Goal: Find contact information: Find contact information

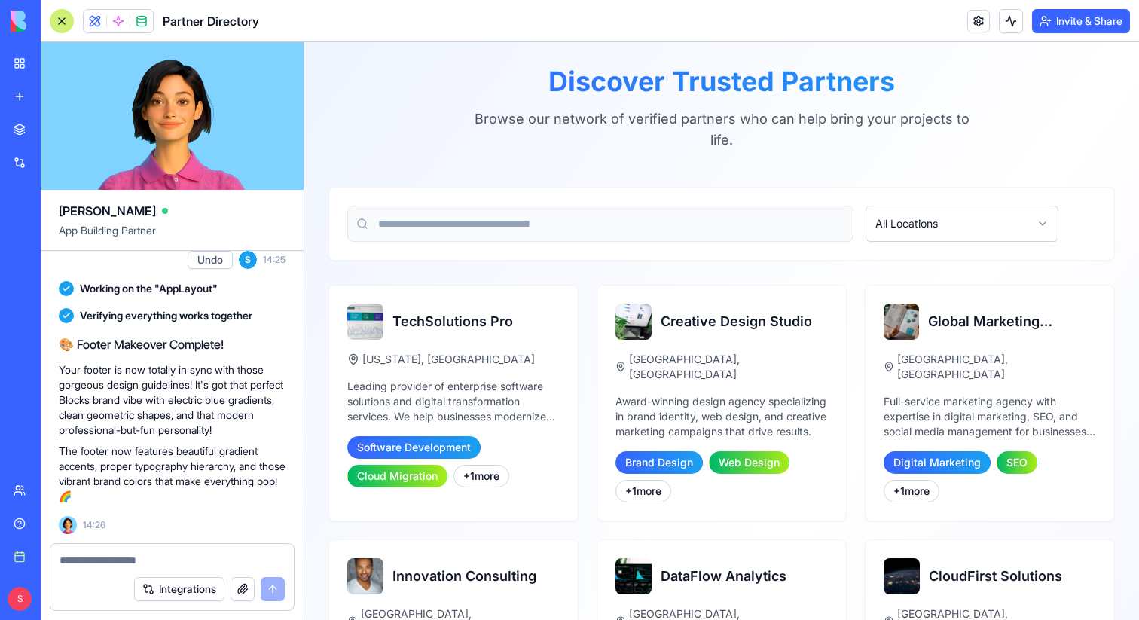
click at [59, 23] on div at bounding box center [62, 21] width 24 height 24
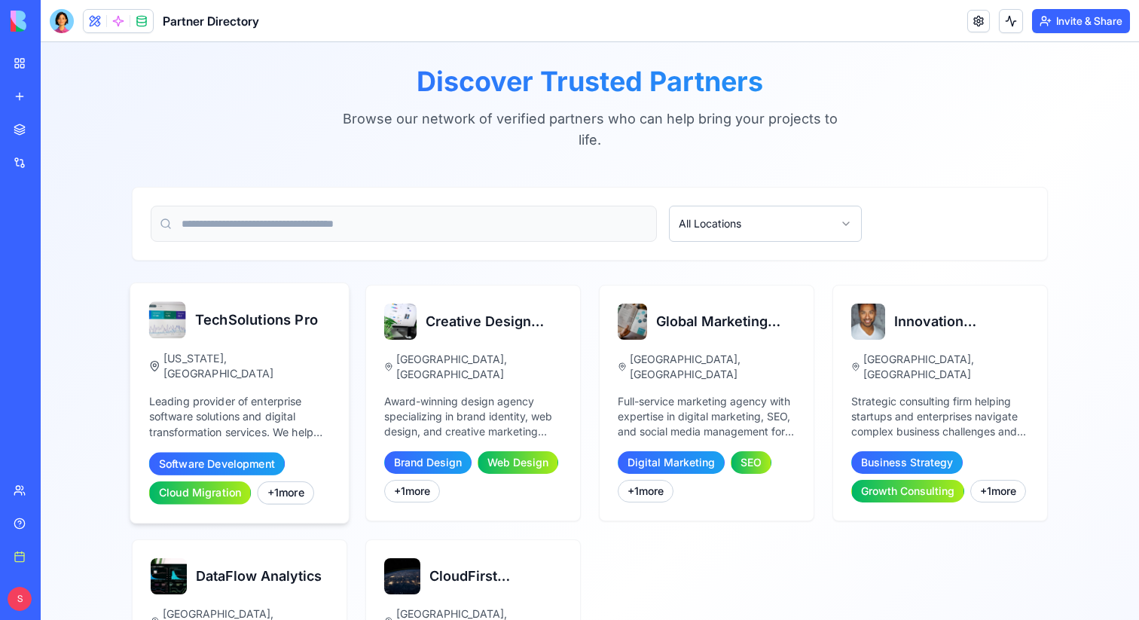
click at [222, 368] on div "TechSolutions Pro [US_STATE], [GEOGRAPHIC_DATA] Leading provider of enterprise …" at bounding box center [239, 403] width 219 height 240
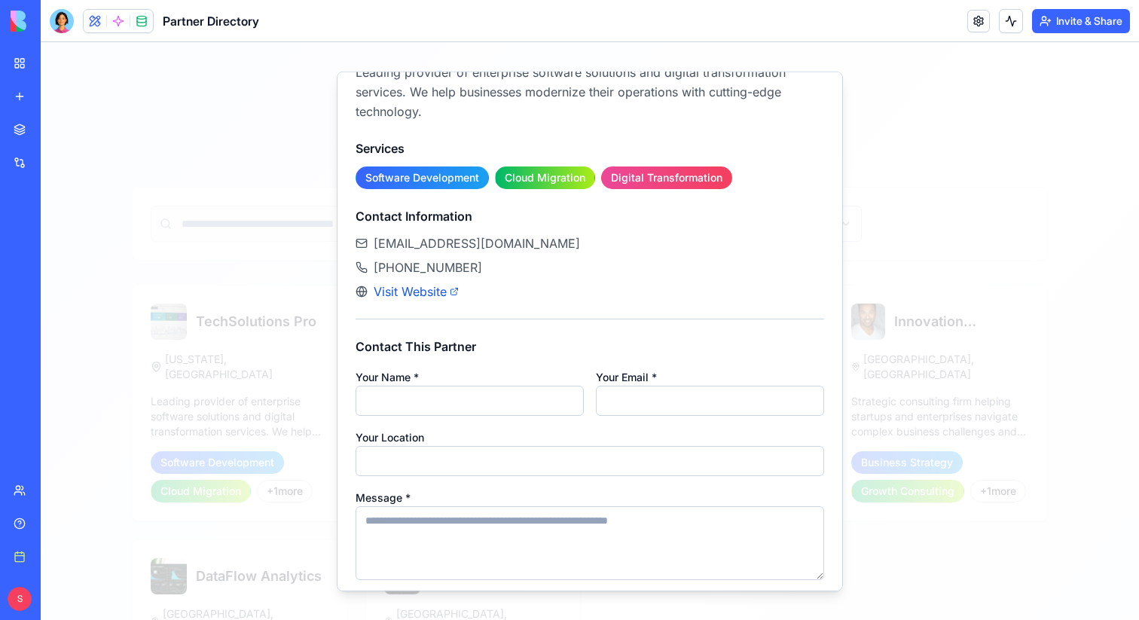
scroll to position [176, 0]
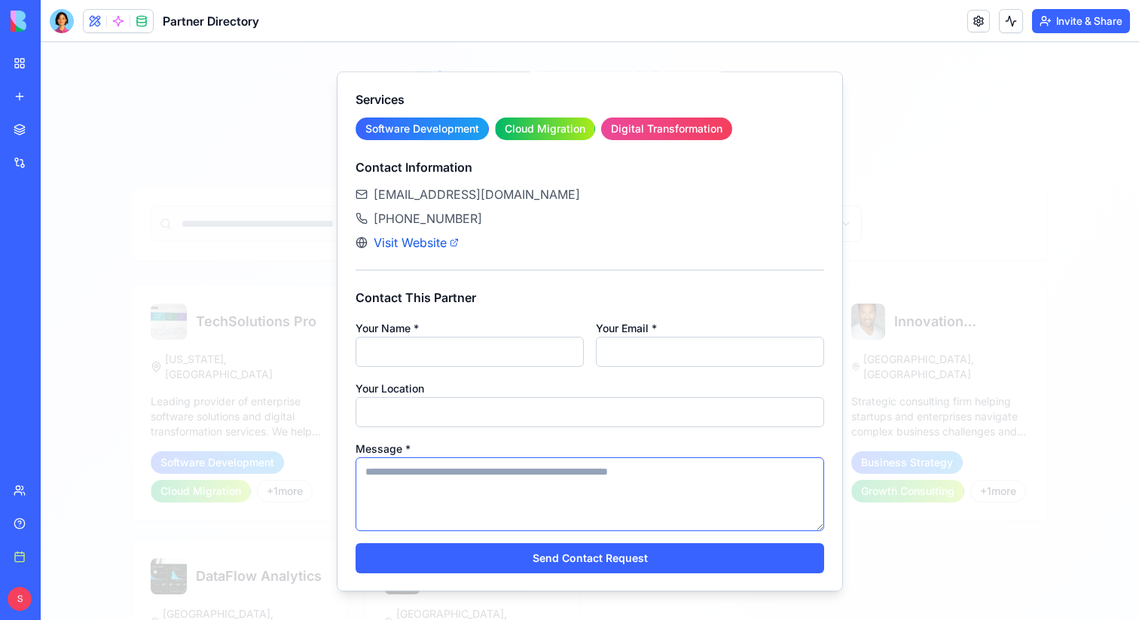
click at [617, 491] on textarea "Message *" at bounding box center [590, 494] width 469 height 74
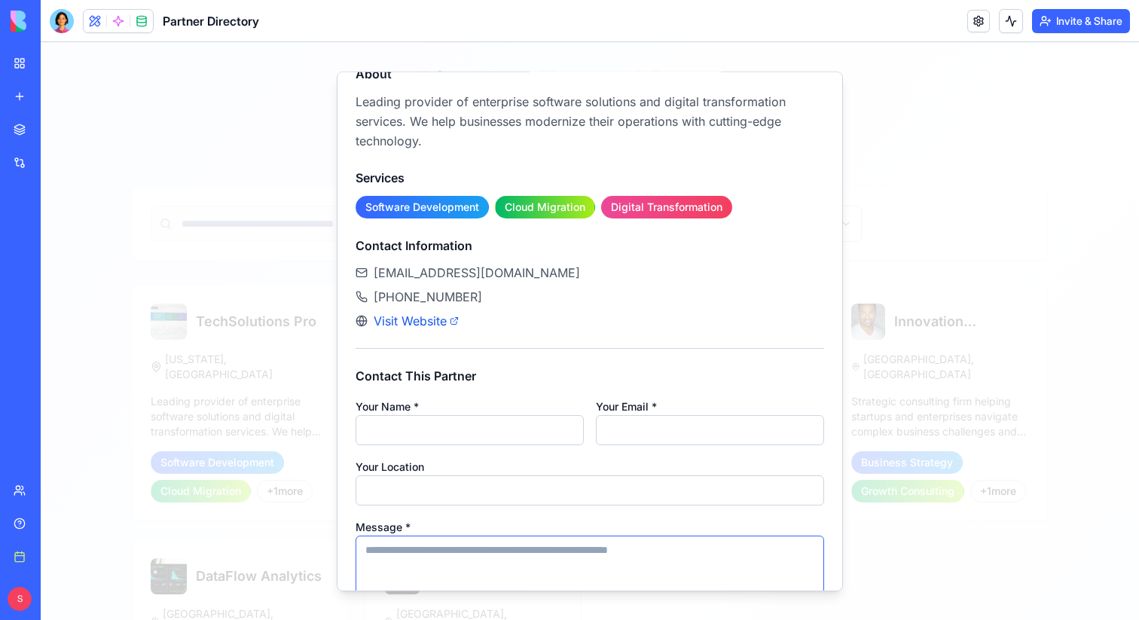
scroll to position [0, 0]
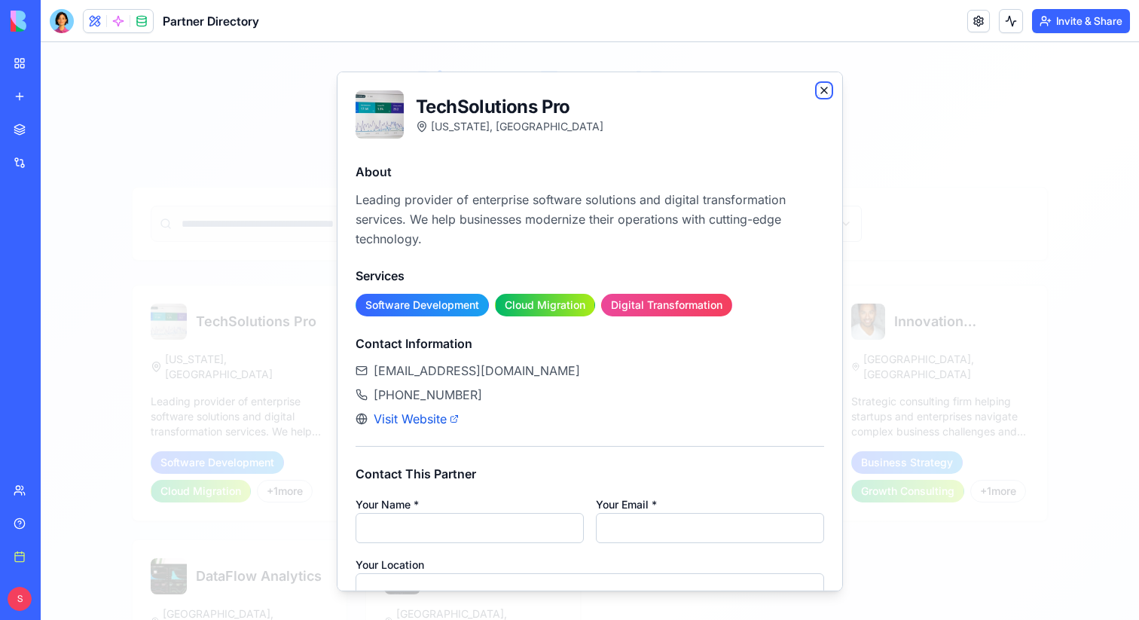
click at [822, 85] on icon "button" at bounding box center [824, 90] width 12 height 12
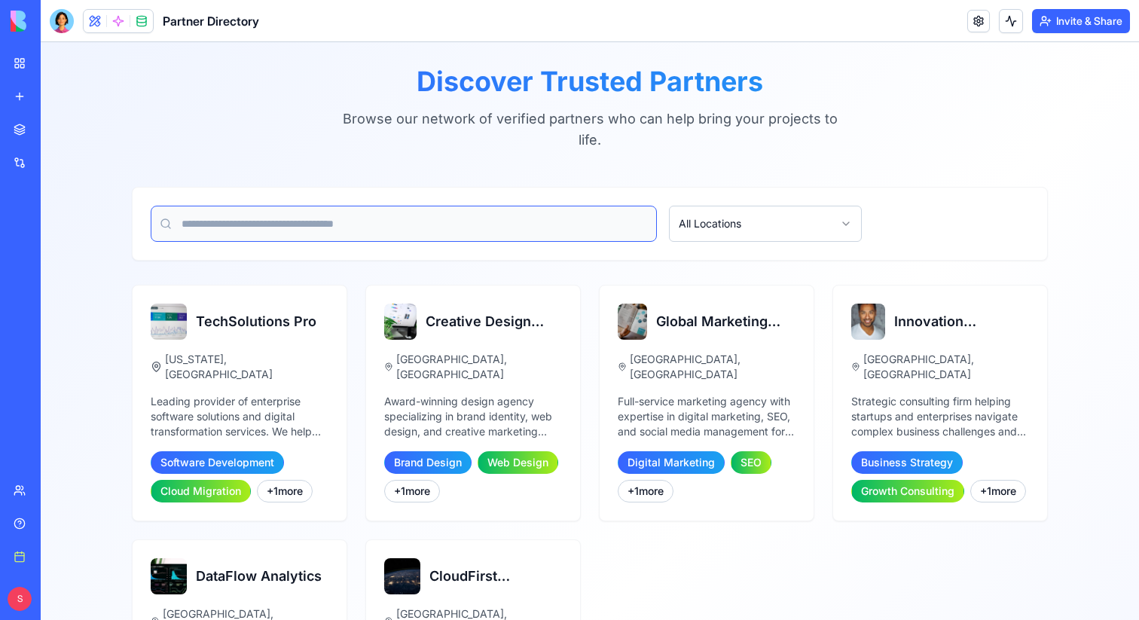
click at [566, 227] on input at bounding box center [404, 224] width 506 height 36
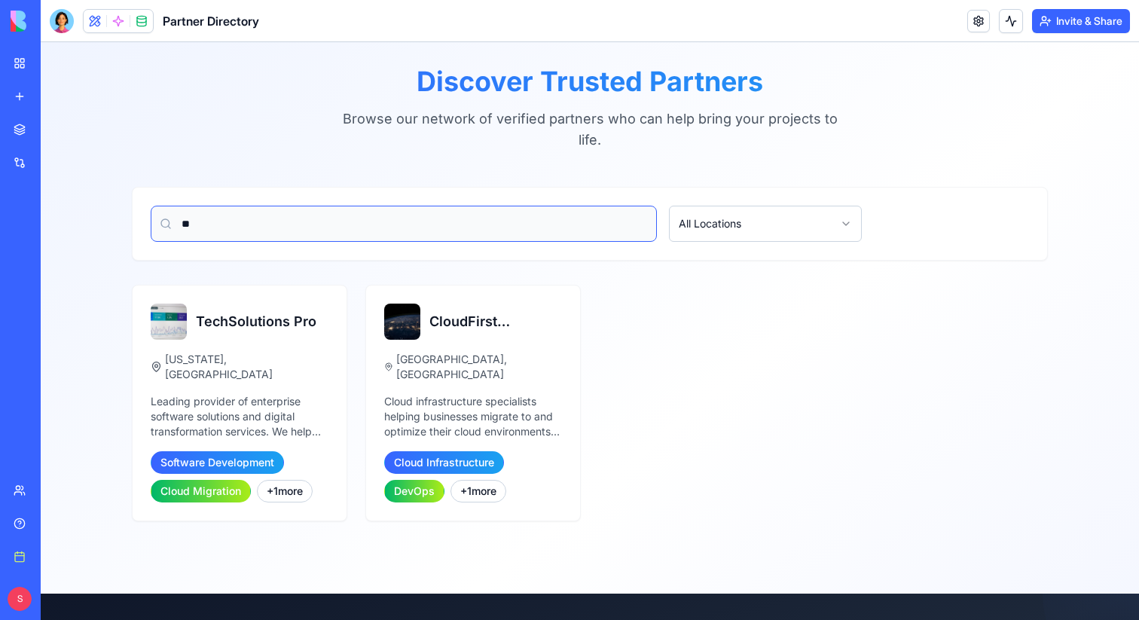
type input "*"
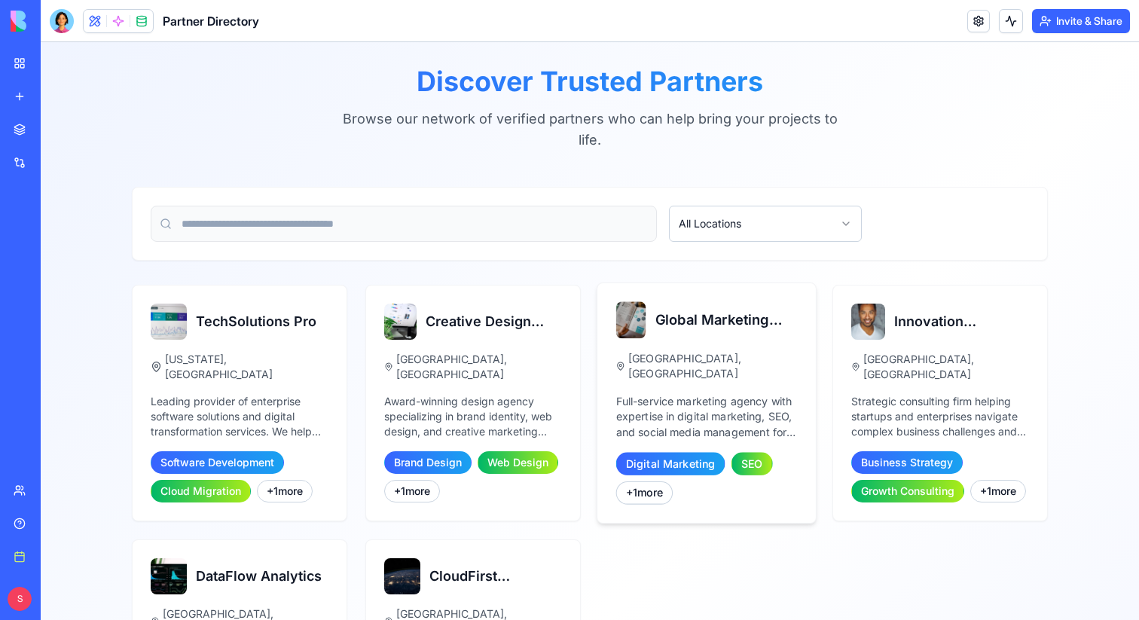
click at [717, 505] on div "Global Marketing Partners [GEOGRAPHIC_DATA], [GEOGRAPHIC_DATA] Full-service mar…" at bounding box center [707, 403] width 219 height 240
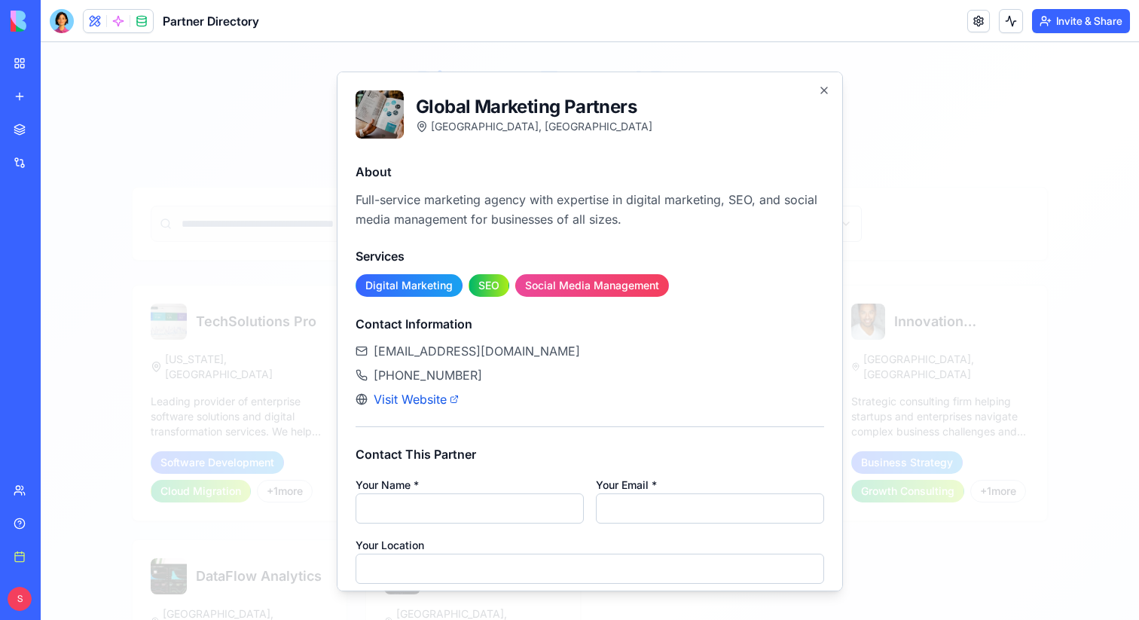
click at [454, 353] on span "[EMAIL_ADDRESS][DOMAIN_NAME]" at bounding box center [477, 350] width 206 height 18
click at [395, 352] on span "[EMAIL_ADDRESS][DOMAIN_NAME]" at bounding box center [477, 350] width 206 height 18
click at [824, 87] on icon "button" at bounding box center [824, 90] width 12 height 12
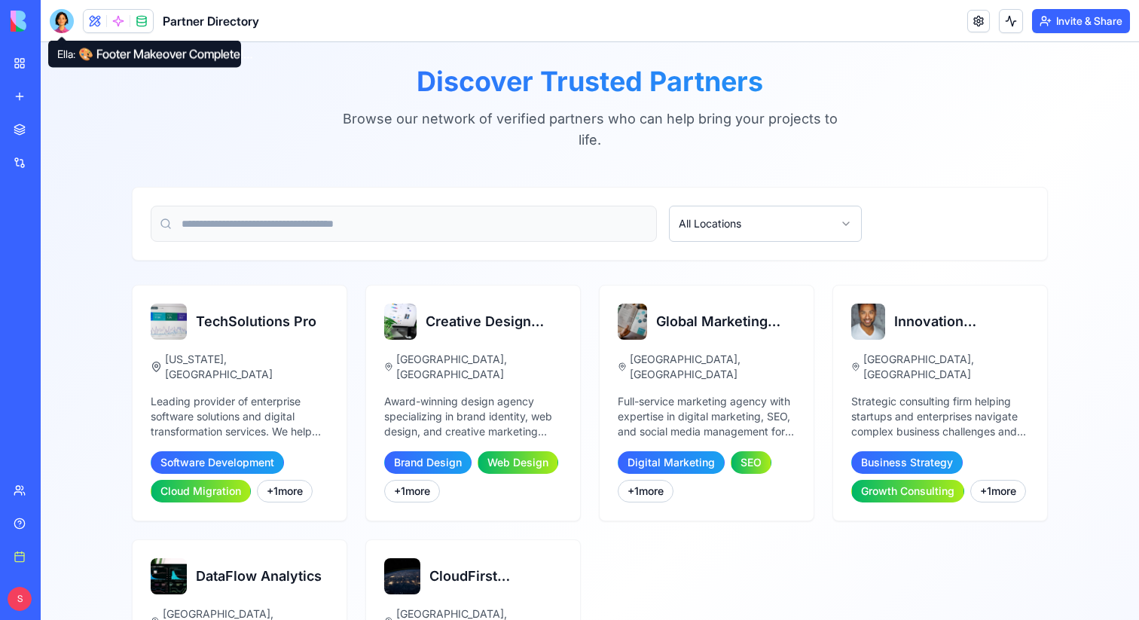
click at [277, 137] on div "Discover Trusted Partners Browse our network of verified partners who can help …" at bounding box center [590, 108] width 916 height 84
